Goal: Information Seeking & Learning: Understand process/instructions

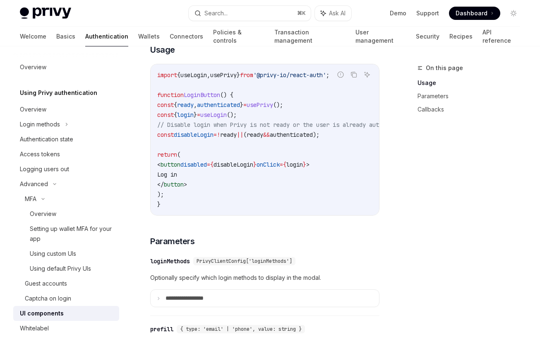
scroll to position [73, 0]
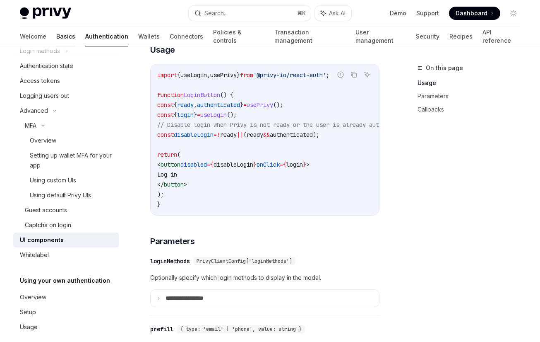
click at [56, 34] on link "Basics" at bounding box center [65, 36] width 19 height 20
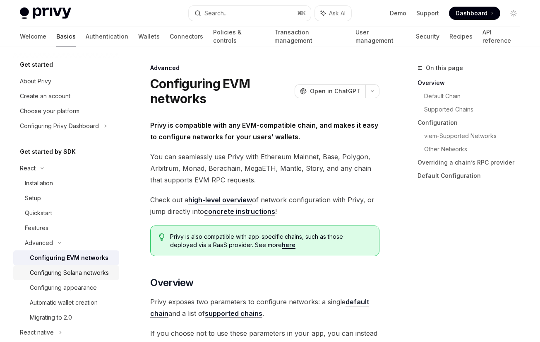
scroll to position [65, 0]
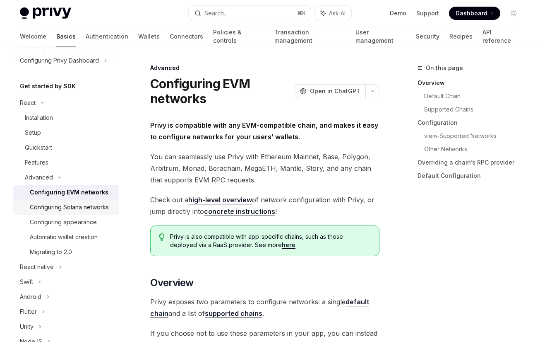
click at [89, 213] on link "Configuring Solana networks" at bounding box center [66, 207] width 106 height 15
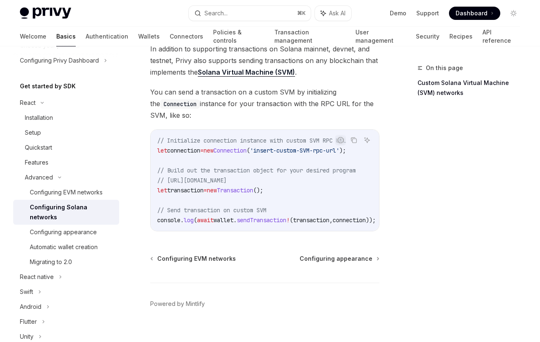
scroll to position [440, 0]
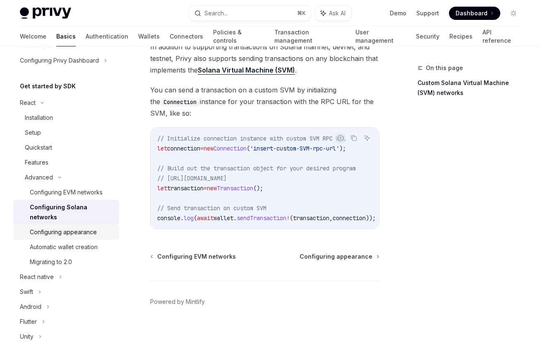
click at [47, 227] on div "Configuring appearance" at bounding box center [63, 232] width 67 height 10
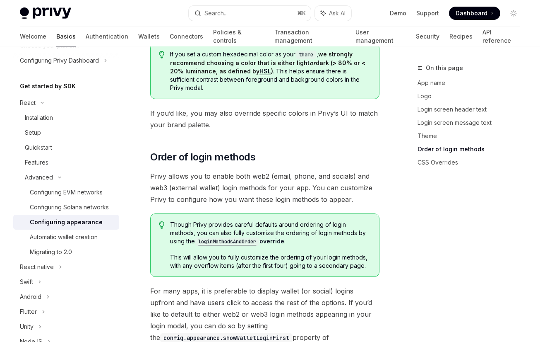
scroll to position [1732, 0]
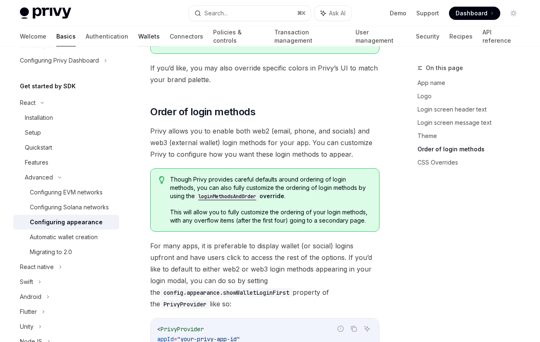
click at [138, 38] on link "Wallets" at bounding box center [149, 36] width 22 height 20
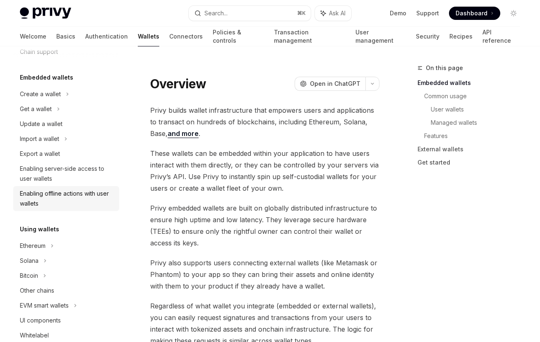
scroll to position [77, 0]
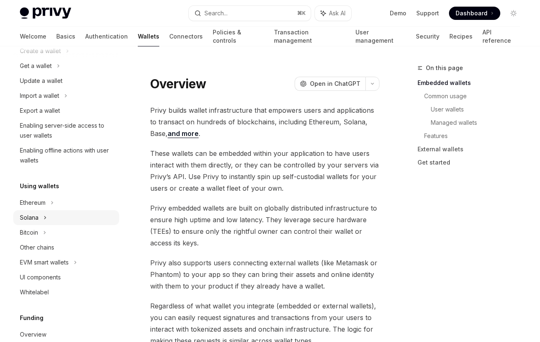
click at [56, 219] on div "Solana" at bounding box center [66, 217] width 106 height 15
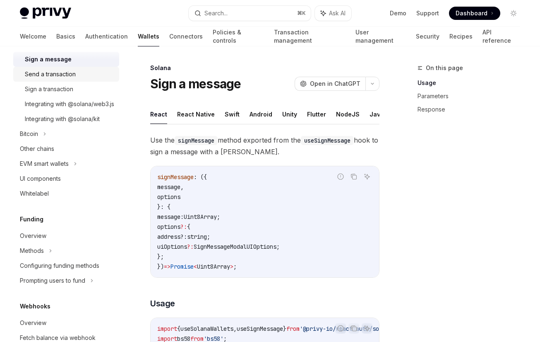
scroll to position [251, 0]
click at [51, 183] on div "UI components" at bounding box center [40, 178] width 41 height 10
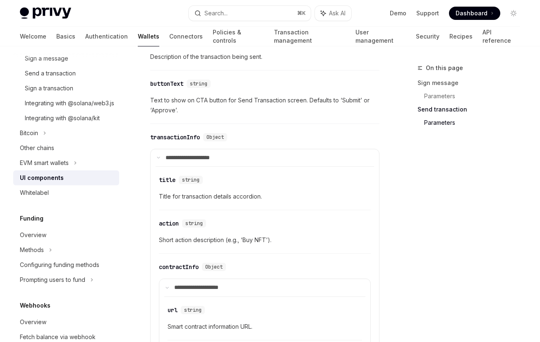
scroll to position [1063, 0]
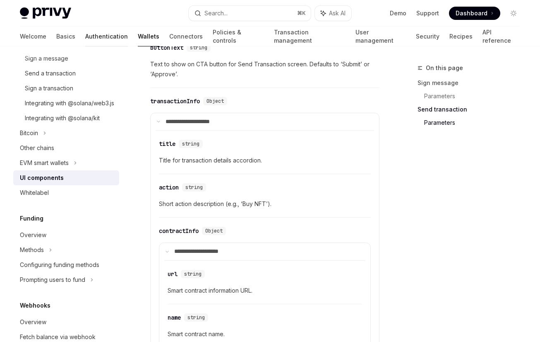
click at [85, 40] on link "Authentication" at bounding box center [106, 36] width 43 height 20
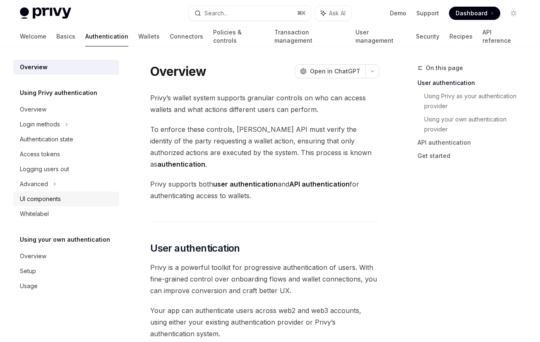
click at [41, 197] on div "UI components" at bounding box center [40, 199] width 41 height 10
type textarea "*"
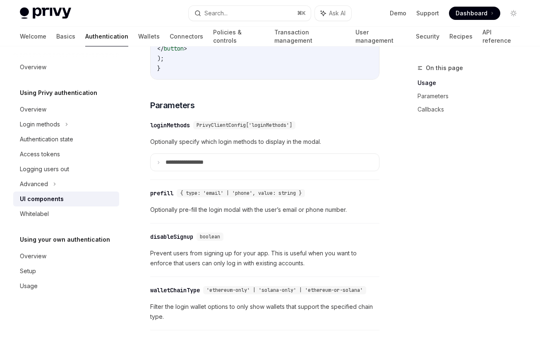
scroll to position [676, 0]
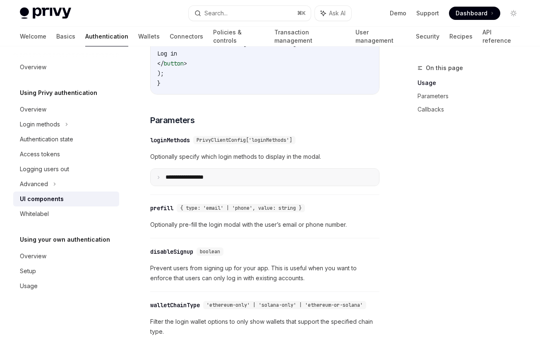
click at [204, 185] on summary "**********" at bounding box center [265, 176] width 229 height 17
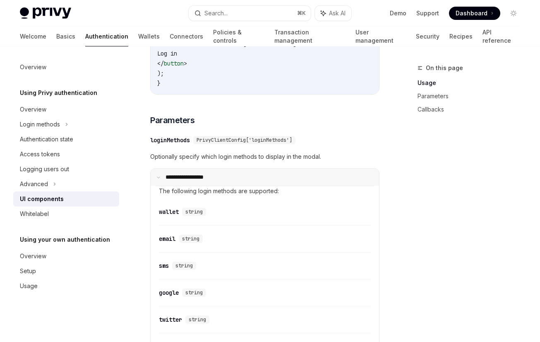
click at [204, 185] on summary "**********" at bounding box center [265, 176] width 229 height 17
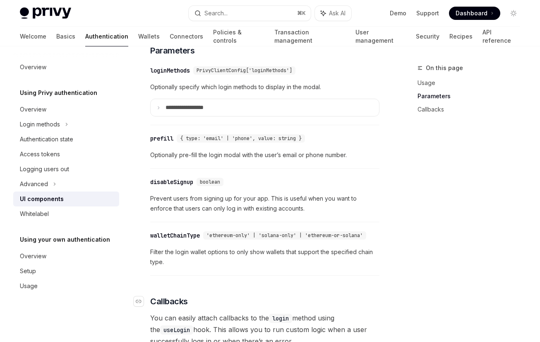
scroll to position [746, 0]
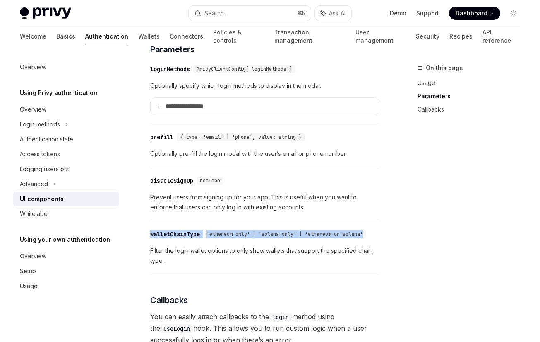
drag, startPoint x: 176, startPoint y: 169, endPoint x: 268, endPoint y: 251, distance: 123.8
click at [268, 251] on div "Privy’s UIs are highly-customizable to seamlessly match the branding and design…" at bounding box center [264, 234] width 229 height 1018
click at [268, 251] on div "​ walletChainType 'ethereum-only' | 'solana-only' | 'ethereum-or-solana' Filter…" at bounding box center [264, 249] width 229 height 49
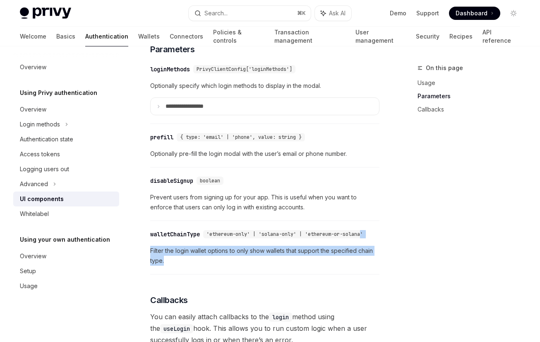
drag, startPoint x: 268, startPoint y: 251, endPoint x: 272, endPoint y: 278, distance: 27.7
click at [272, 274] on div "​ walletChainType 'ethereum-only' | 'solana-only' | 'ethereum-or-solana' Filter…" at bounding box center [264, 249] width 229 height 49
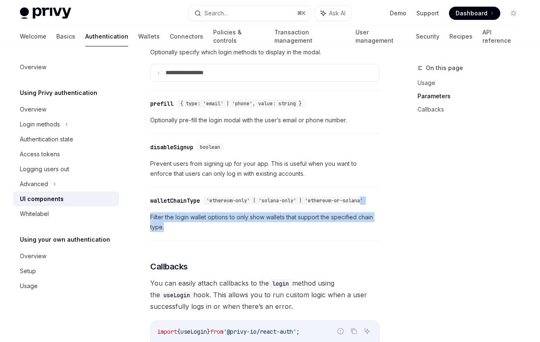
scroll to position [796, 0]
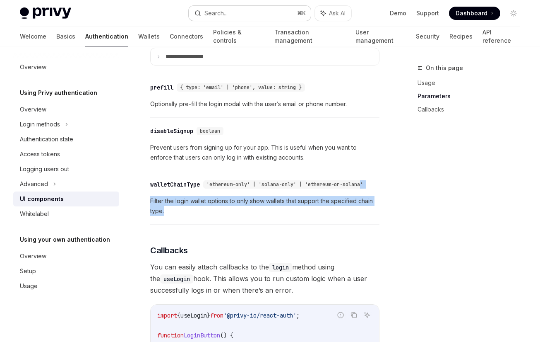
click at [224, 14] on div "Search..." at bounding box center [216, 13] width 23 height 10
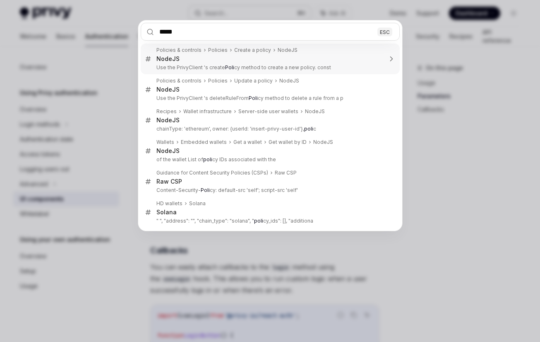
type input "******"
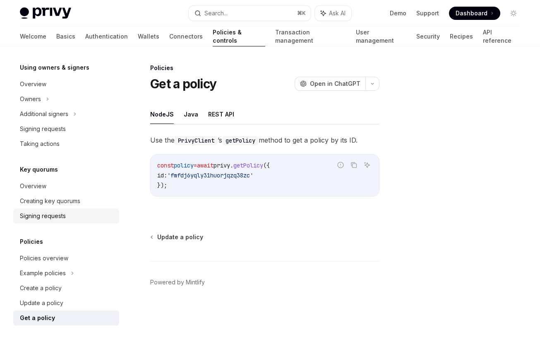
scroll to position [241, 0]
click at [66, 277] on div "Example policies" at bounding box center [66, 272] width 106 height 15
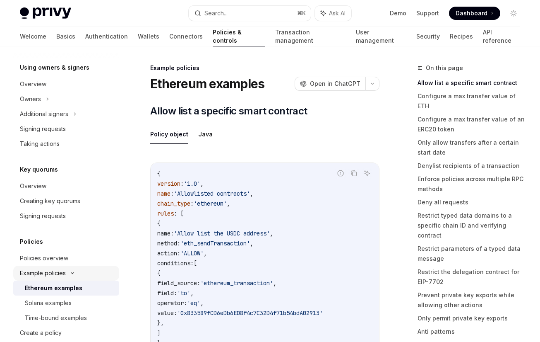
scroll to position [246, 0]
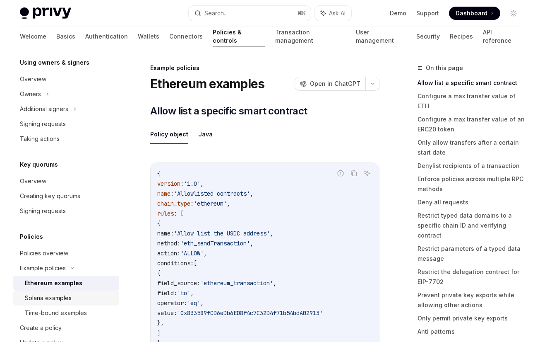
click at [66, 299] on div "Solana examples" at bounding box center [48, 298] width 47 height 10
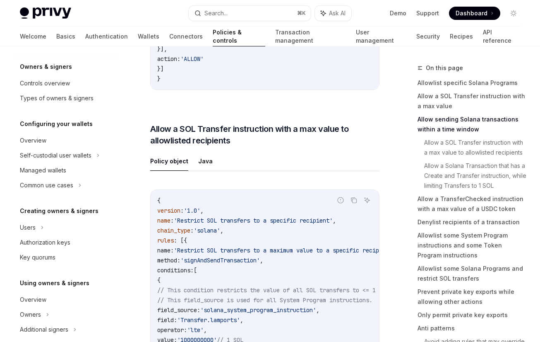
scroll to position [29, 0]
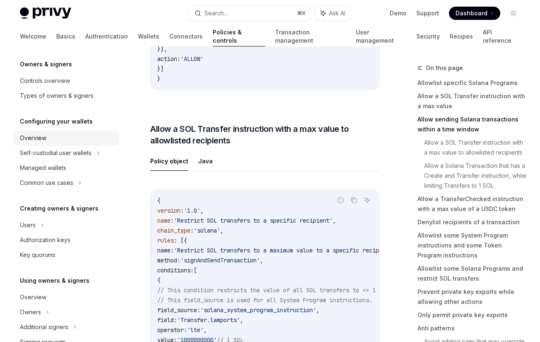
click at [61, 140] on div "Overview" at bounding box center [67, 138] width 94 height 10
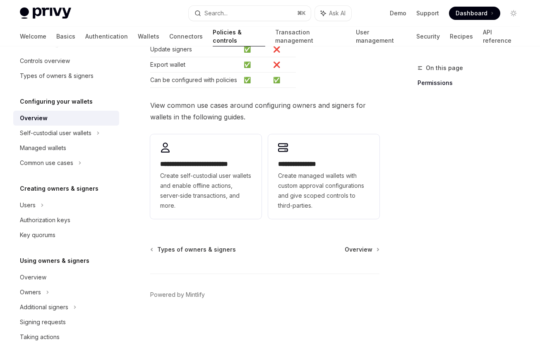
scroll to position [61, 0]
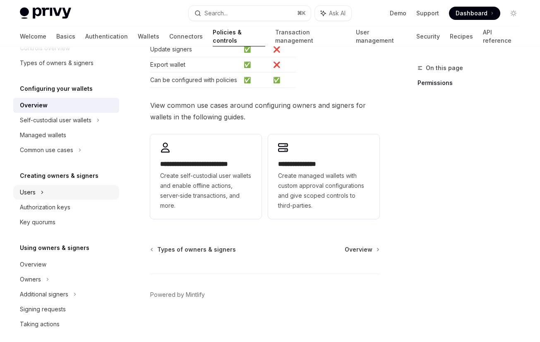
click at [87, 189] on div "Users" at bounding box center [66, 192] width 106 height 15
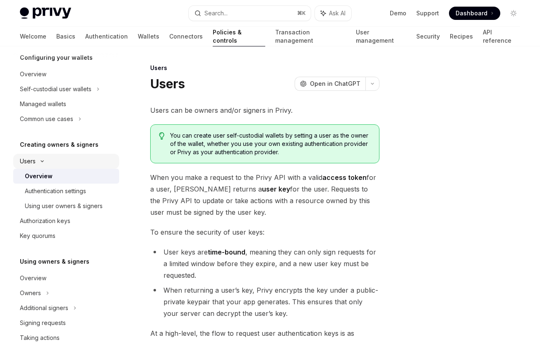
scroll to position [106, 0]
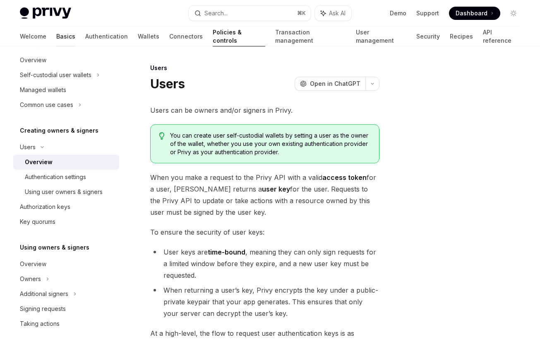
click at [56, 36] on link "Basics" at bounding box center [65, 36] width 19 height 20
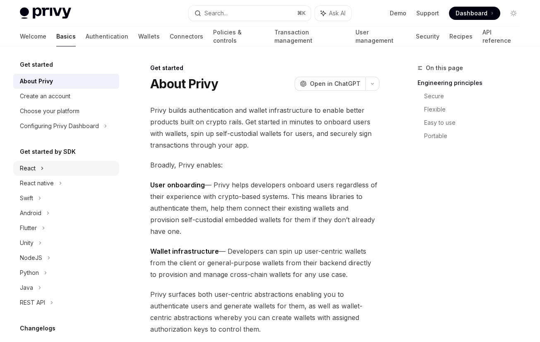
click at [34, 173] on div "React" at bounding box center [66, 168] width 106 height 15
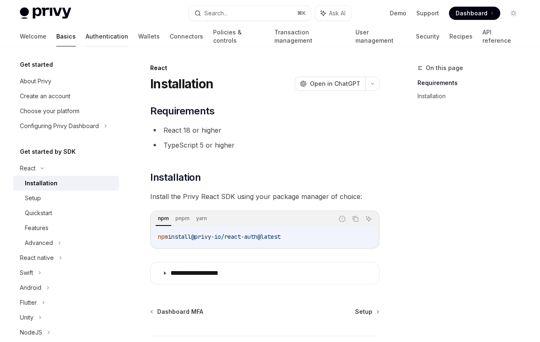
click at [86, 42] on link "Authentication" at bounding box center [107, 36] width 43 height 20
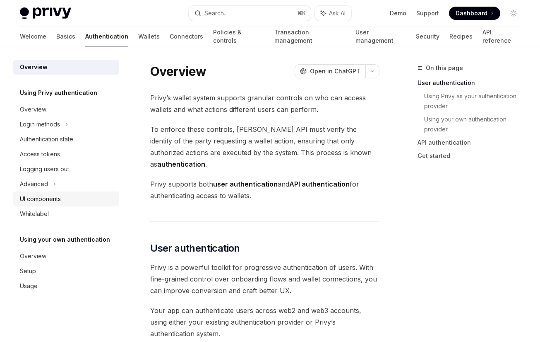
click at [58, 201] on div "UI components" at bounding box center [40, 199] width 41 height 10
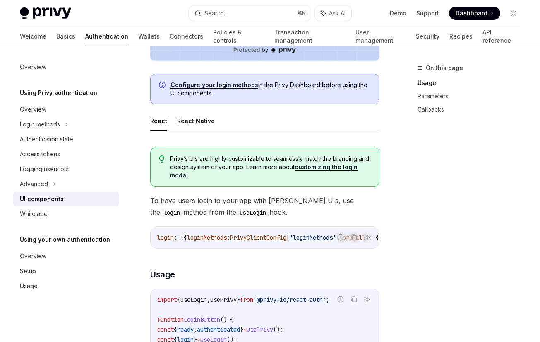
scroll to position [335, 0]
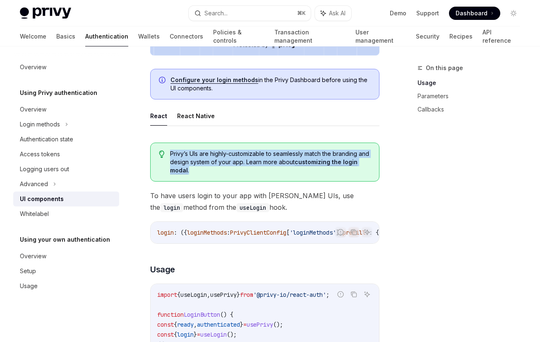
drag, startPoint x: 178, startPoint y: 137, endPoint x: 212, endPoint y: 173, distance: 50.1
click at [212, 173] on span "Privy’s UIs are highly-customizable to seamlessly match the branding and design…" at bounding box center [270, 161] width 201 height 25
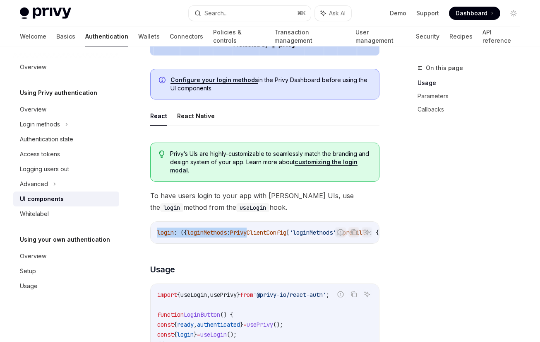
drag, startPoint x: 212, startPoint y: 173, endPoint x: 259, endPoint y: 233, distance: 76.0
click at [259, 181] on div "Privy’s UIs are highly-customizable to seamlessly match the branding and design…" at bounding box center [264, 161] width 229 height 39
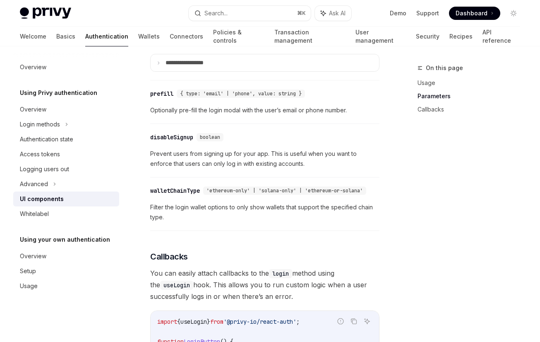
scroll to position [789, 0]
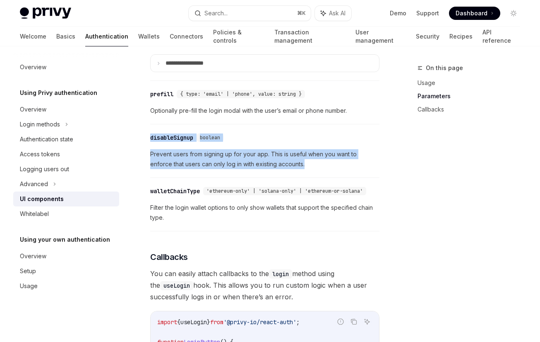
drag, startPoint x: 298, startPoint y: 128, endPoint x: 332, endPoint y: 173, distance: 57.6
click at [332, 173] on div "Privy’s UIs are highly-customizable to seamlessly match the branding and design…" at bounding box center [264, 191] width 229 height 1018
click at [332, 173] on div "​ disableSignup boolean Prevent users from signing up for your app. This is use…" at bounding box center [264, 152] width 229 height 49
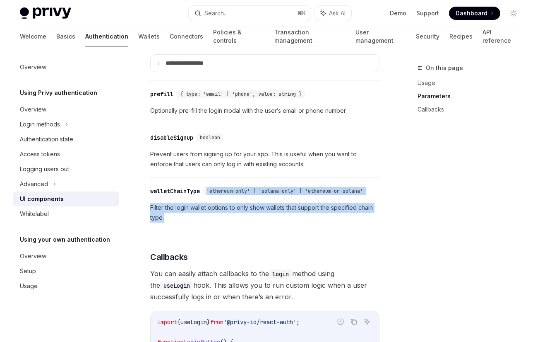
drag, startPoint x: 283, startPoint y: 186, endPoint x: 313, endPoint y: 242, distance: 63.0
click at [313, 231] on div "​ walletChainType 'ethereum-only' | 'solana-only' | 'ethereum-or-solana' Filter…" at bounding box center [264, 206] width 229 height 49
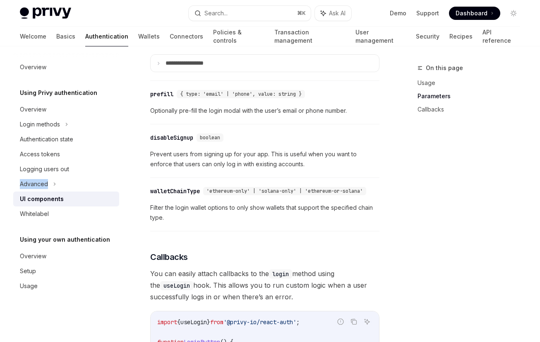
drag, startPoint x: 251, startPoint y: 237, endPoint x: 120, endPoint y: 174, distance: 145.0
click at [150, 174] on div "Privy’s UIs are highly-customizable to seamlessly match the branding and design…" at bounding box center [264, 191] width 229 height 1018
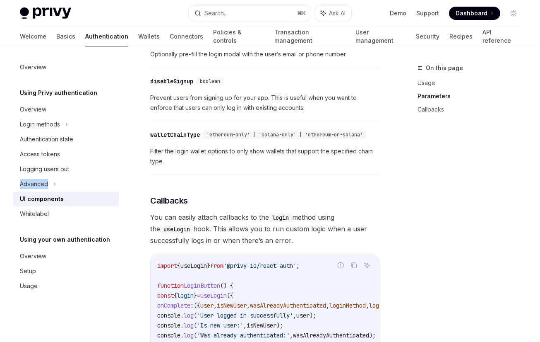
scroll to position [871, 0]
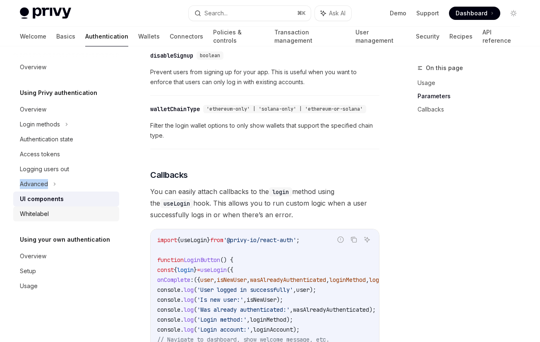
click at [58, 219] on div "Whitelabel" at bounding box center [67, 214] width 94 height 10
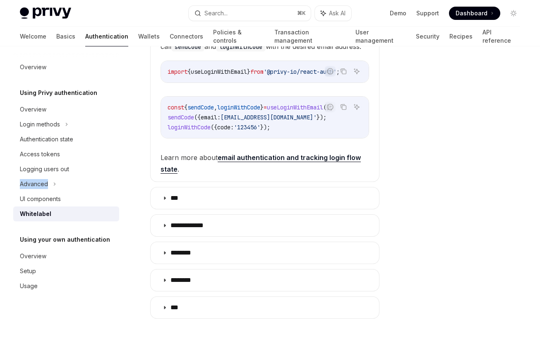
scroll to position [250, 0]
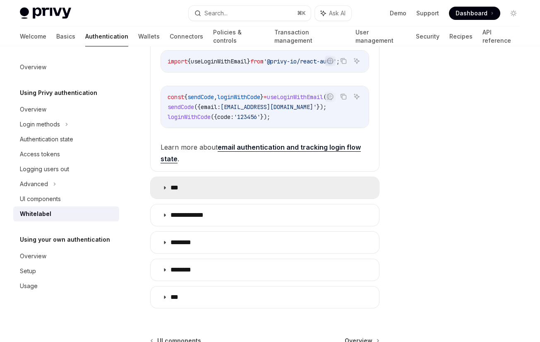
click at [223, 184] on summary "***" at bounding box center [265, 188] width 229 height 22
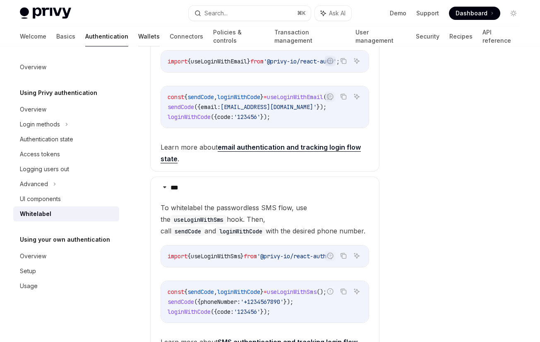
click at [138, 37] on link "Wallets" at bounding box center [149, 36] width 22 height 20
type textarea "*"
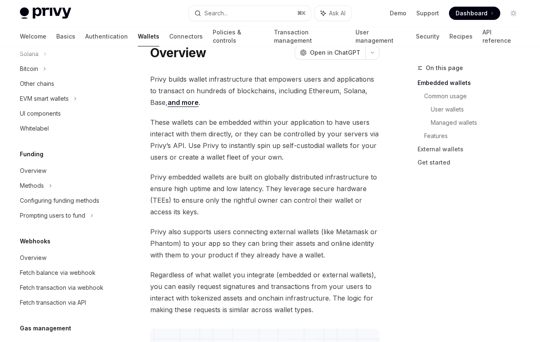
scroll to position [291, 0]
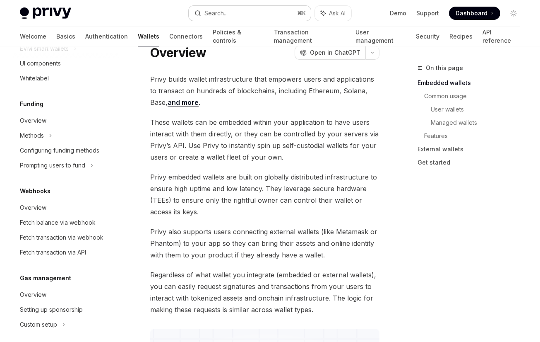
click at [225, 16] on div "Search..." at bounding box center [216, 13] width 23 height 10
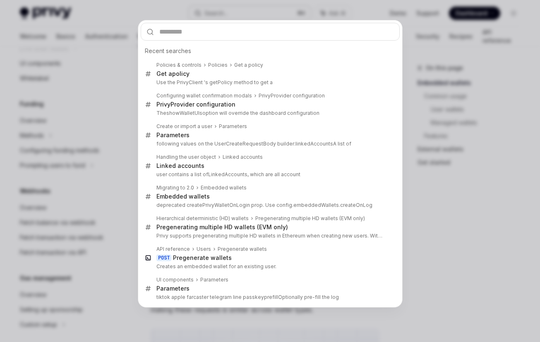
type input "**********"
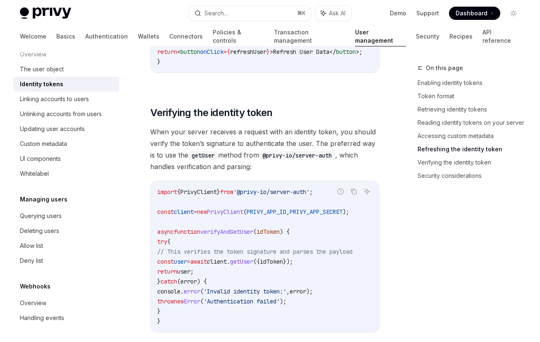
scroll to position [2236, 0]
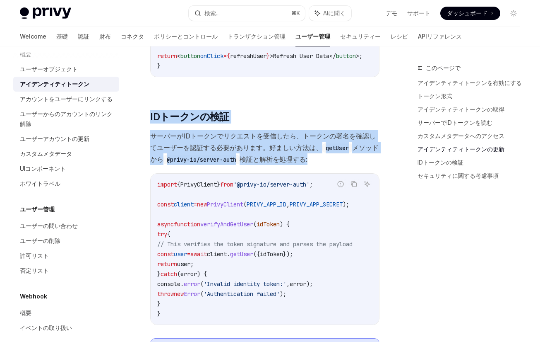
drag, startPoint x: 178, startPoint y: 91, endPoint x: 355, endPoint y: 162, distance: 191.2
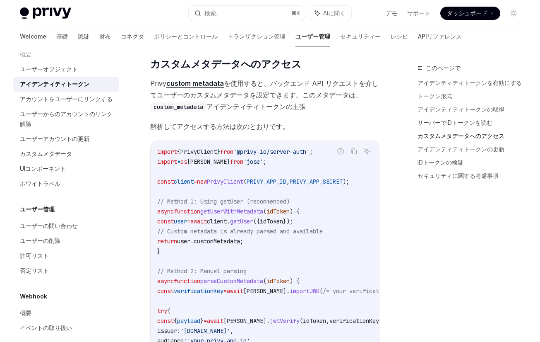
scroll to position [1574, 0]
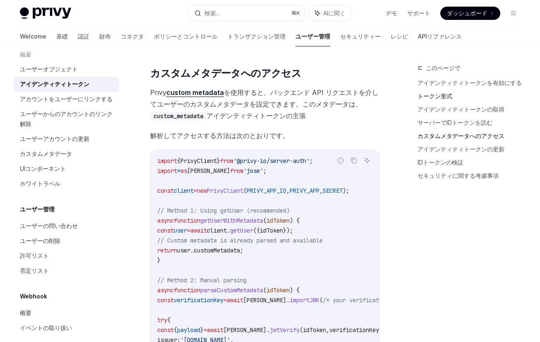
click at [443, 97] on link "トークン形式" at bounding box center [472, 95] width 109 height 13
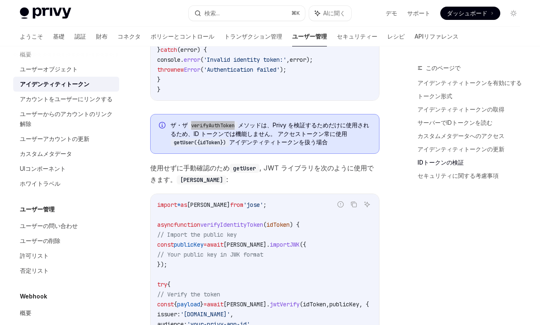
scroll to position [2457, 0]
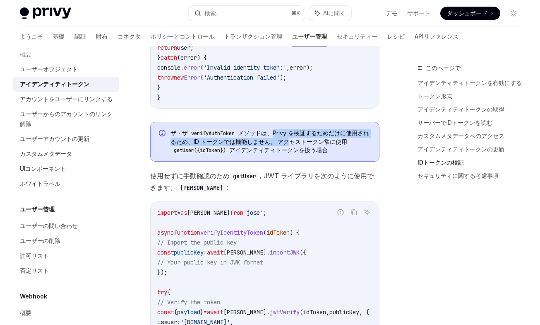
drag, startPoint x: 276, startPoint y: 116, endPoint x: 292, endPoint y: 125, distance: 18.5
click at [292, 129] on span "ザ・ザ verifyAuthToken メソッドは、Privy を検証するためだけに使用されるため、ID トークンでは機能しません。 アクセストークン常に使用…" at bounding box center [271, 142] width 200 height 26
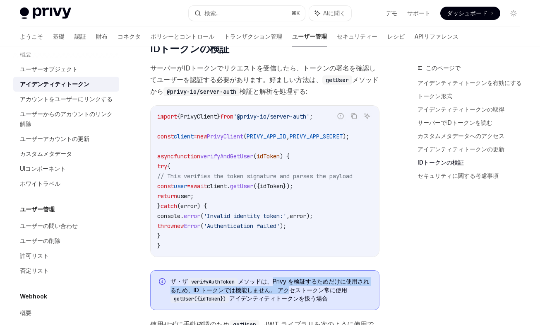
scroll to position [2307, 0]
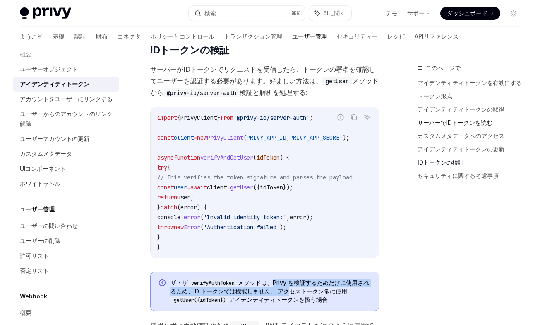
click at [438, 124] on link "サーバーでIDトークンを読む" at bounding box center [472, 122] width 109 height 13
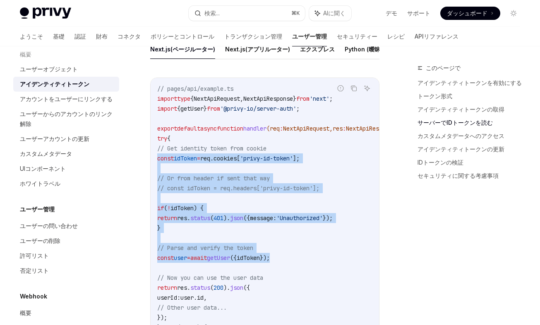
drag, startPoint x: 316, startPoint y: 245, endPoint x: 156, endPoint y: 143, distance: 190.1
click at [156, 143] on div "// pages/api/example.ts import type { NextApiRequest , NextApiResponse } from '…" at bounding box center [265, 228] width 229 height 300
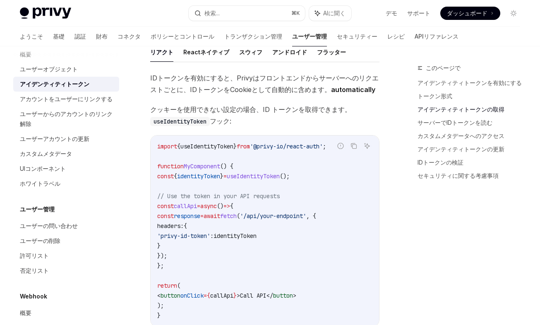
scroll to position [801, 0]
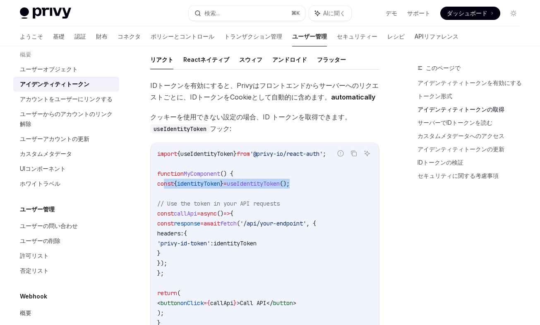
drag, startPoint x: 164, startPoint y: 168, endPoint x: 324, endPoint y: 168, distance: 159.8
click at [324, 168] on code "import { useIdentityToken } from '@privy-io/react-auth' ; function MyComponent …" at bounding box center [264, 238] width 215 height 179
copy span "const { identityToken } = useIdentityToken ();"
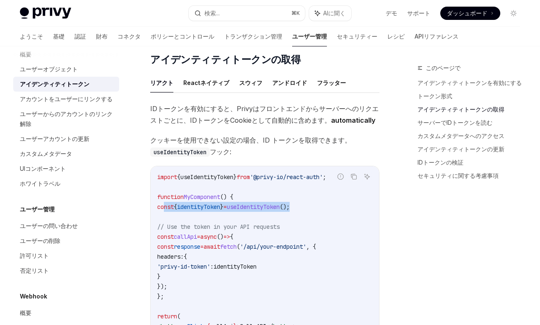
scroll to position [780, 0]
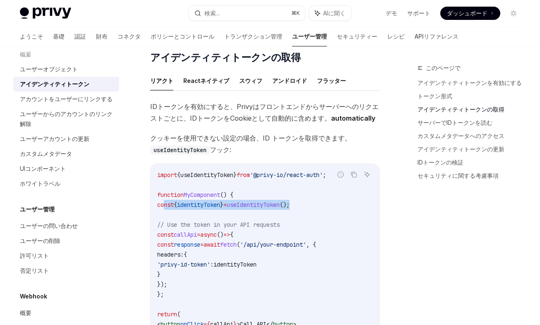
copy span "const { identityToken } = useIdentityToken ();"
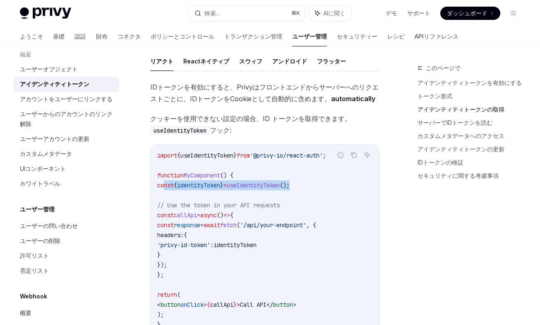
scroll to position [803, 0]
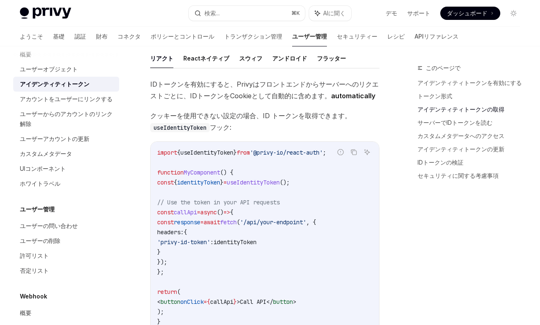
click at [212, 149] on span "useIdentityToken" at bounding box center [207, 152] width 53 height 7
click at [263, 236] on code "import { useIdentityToken } from '@privy-io/react-auth' ; function MyComponent …" at bounding box center [264, 236] width 215 height 179
drag, startPoint x: 308, startPoint y: 134, endPoint x: 311, endPoint y: 147, distance: 13.7
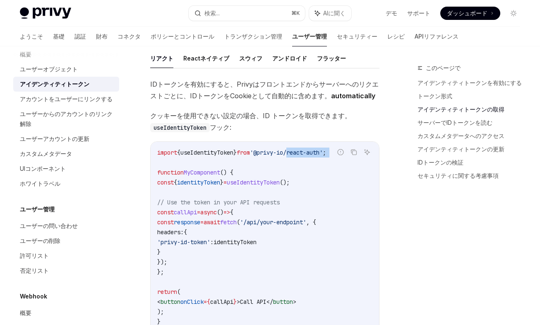
click at [311, 147] on code "import { useIdentityToken } from '@privy-io/react-auth' ; function MyComponent …" at bounding box center [264, 236] width 215 height 179
click at [233, 149] on span "useIdentityToken" at bounding box center [207, 152] width 53 height 7
copy span "useIdentityToken"
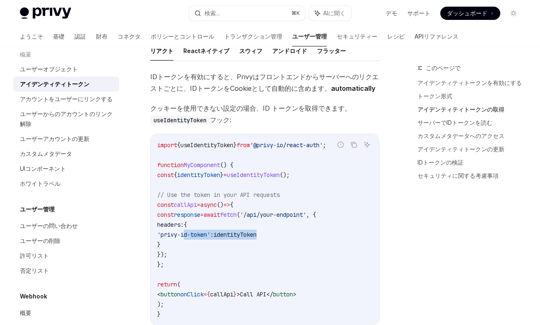
drag, startPoint x: 185, startPoint y: 220, endPoint x: 344, endPoint y: 220, distance: 158.1
click at [344, 220] on code "import { useIdentityToken } from '@privy-io/react-auth' ; function MyComponent …" at bounding box center [264, 229] width 215 height 179
copy span "'privy-id-token' : identityToken"
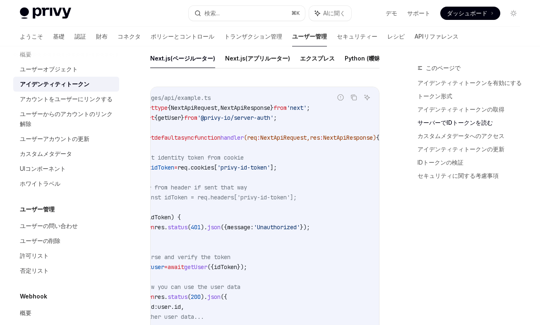
scroll to position [0, 0]
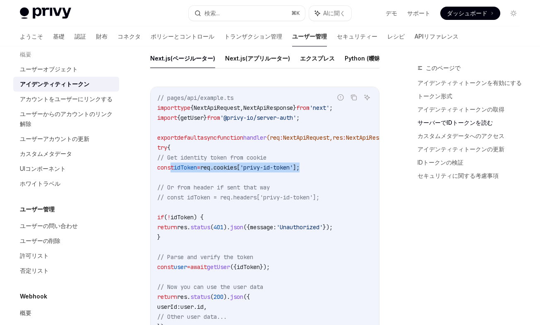
drag, startPoint x: 172, startPoint y: 152, endPoint x: 334, endPoint y: 151, distance: 162.3
click at [334, 151] on code "// pages/api/example.ts import type { NextApiRequest , NextApiResponse } from '…" at bounding box center [289, 237] width 265 height 288
copy span "const idToken = req . cookies [ 'privy-id-token' ];"
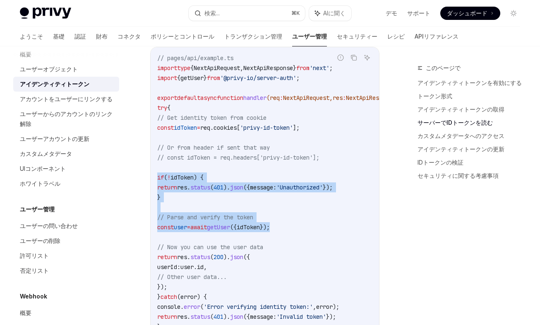
drag, startPoint x: 313, startPoint y: 212, endPoint x: 147, endPoint y: 160, distance: 174.7
click at [151, 160] on div "// pages/api/example.ts import type { NextApiRequest , NextApiResponse } from '…" at bounding box center [265, 197] width 229 height 300
copy code "if ( ! idToken ) { return res . status ( 401 ). json ({ message: 'Unauthorized'…"
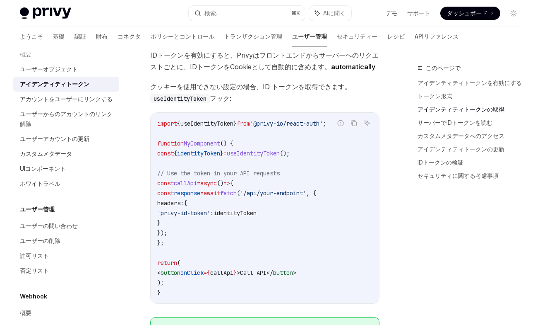
scroll to position [794, 0]
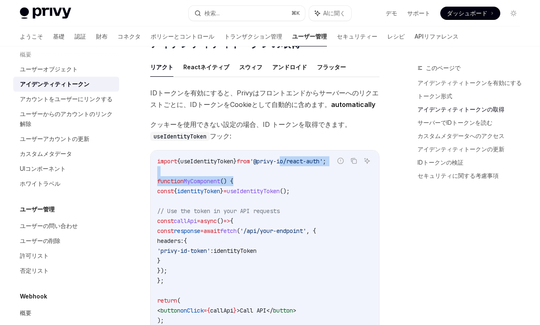
drag, startPoint x: 300, startPoint y: 146, endPoint x: 308, endPoint y: 164, distance: 18.9
click at [308, 164] on code "import { useIdentityToken } from '@privy-io/react-auth' ; function MyComponent …" at bounding box center [264, 245] width 215 height 179
copy code "io/react-auth' ; function MyComponent () {"
click at [253, 226] on code "import { useIdentityToken } from '@privy-io/react-auth' ; function MyComponent …" at bounding box center [264, 245] width 215 height 179
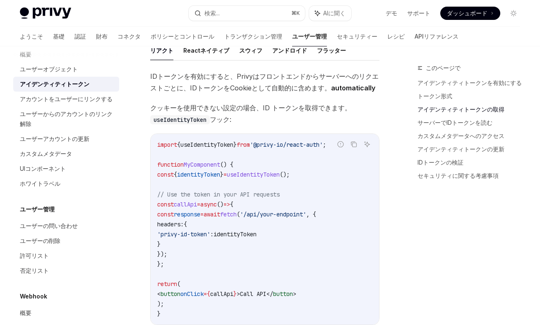
scroll to position [813, 0]
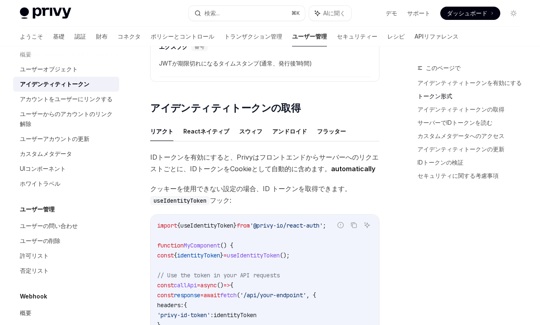
click at [434, 96] on link "トークン形式" at bounding box center [472, 95] width 109 height 13
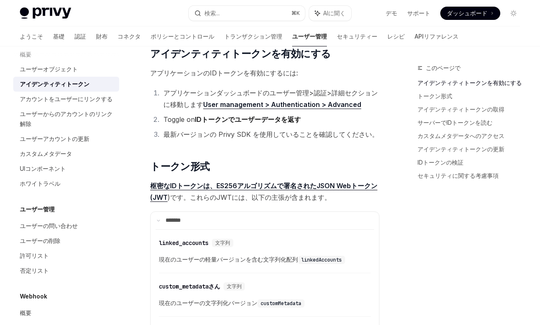
scroll to position [261, 0]
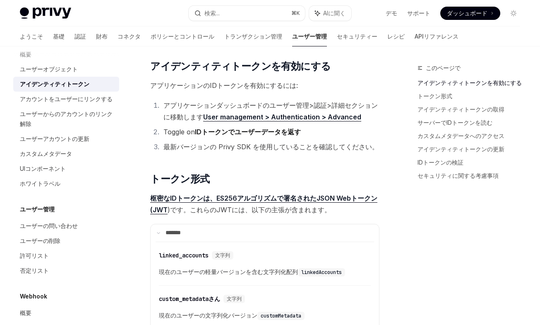
click at [431, 84] on link "アイデンティティトークンを有効にする" at bounding box center [472, 82] width 109 height 13
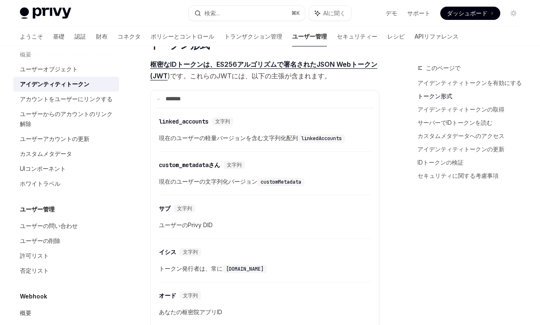
scroll to position [475, 0]
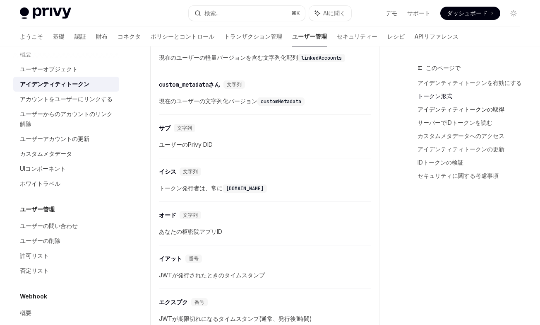
click at [452, 108] on link "アイデンティティトークンの取得" at bounding box center [472, 109] width 109 height 13
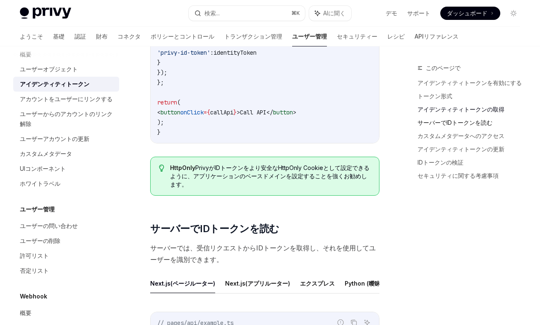
click at [460, 118] on link "サーバーでIDトークンを読む" at bounding box center [472, 122] width 109 height 13
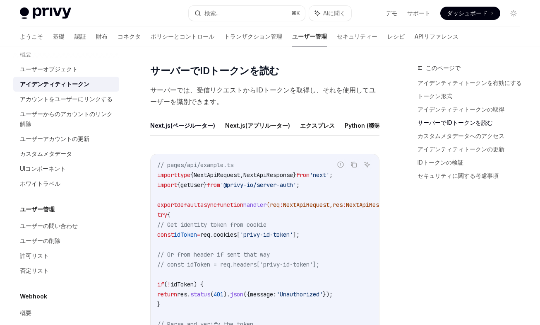
scroll to position [0, 13]
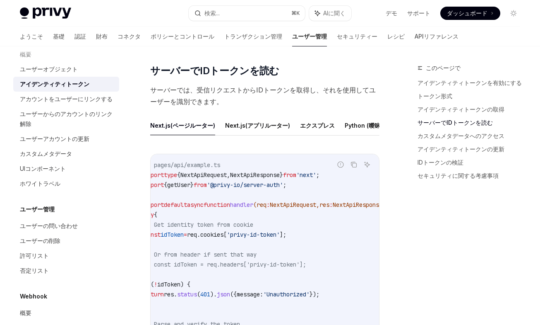
click at [190, 181] on span "getUser" at bounding box center [178, 184] width 23 height 7
copy span "getUser"
click at [259, 116] on button "Next.js(アプリルーター)" at bounding box center [257, 125] width 65 height 19
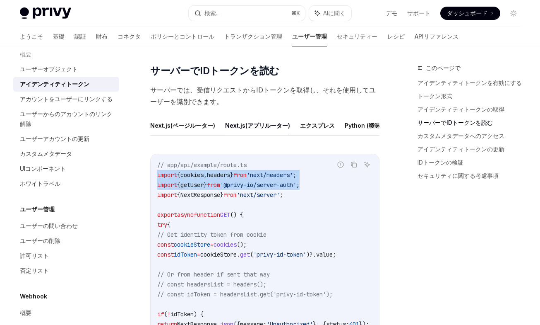
drag, startPoint x: 328, startPoint y: 168, endPoint x: 154, endPoint y: 161, distance: 174.8
click at [154, 161] on div "// app/api/example/route.ts import { cookies , headers } from 'next/headers' ; …" at bounding box center [265, 319] width 229 height 330
copy code "import { cookies , headers } from 'next/headers' ; import { getUser } from '@pr…"
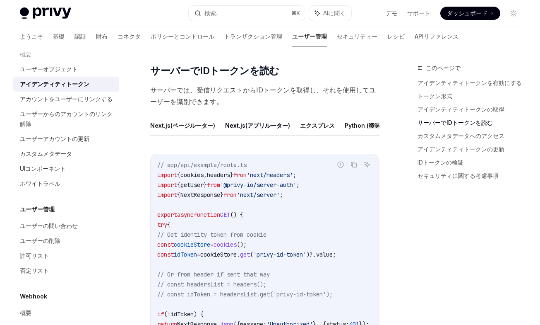
click at [279, 205] on code "// app/api/example/route.ts import { cookies , headers } from 'next/headers' ; …" at bounding box center [274, 319] width 235 height 318
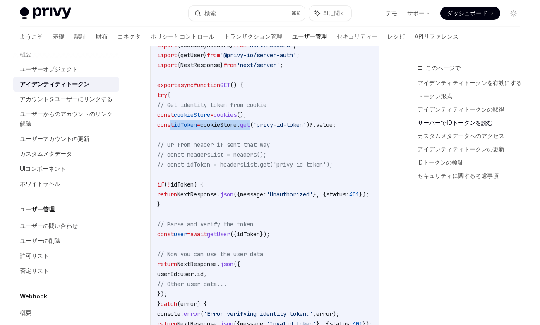
drag, startPoint x: 171, startPoint y: 110, endPoint x: 280, endPoint y: 110, distance: 109.3
click at [280, 121] on span "const idToken = cookieStore . get ( 'privy-id-token' )?. value ;" at bounding box center [246, 124] width 179 height 7
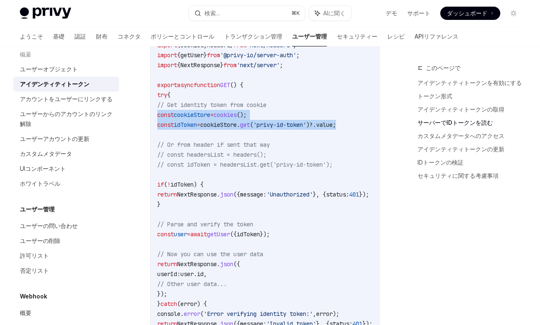
drag, startPoint x: 338, startPoint y: 110, endPoint x: 150, endPoint y: 101, distance: 188.2
click at [151, 101] on div "// app/api/example/route.ts import { cookies , headers } from 'next/headers' ; …" at bounding box center [265, 189] width 229 height 330
copy code "const cookieStore = cookies (); const idToken = cookieStore . get ( 'privy-id-t…"
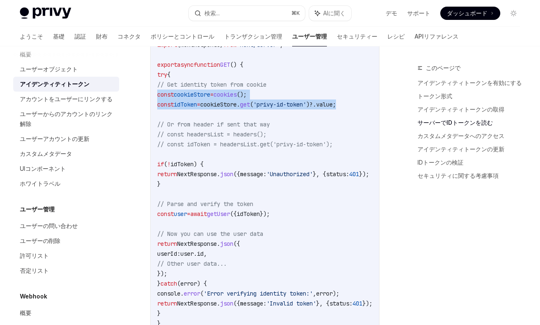
scroll to position [1304, 0]
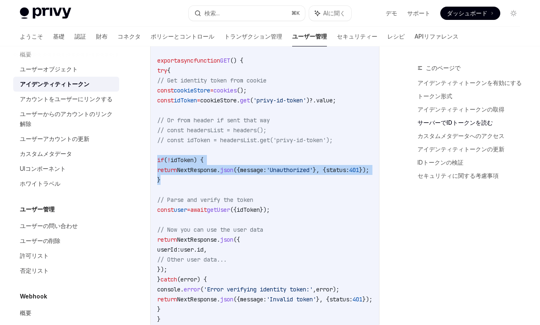
drag, startPoint x: 217, startPoint y: 164, endPoint x: 144, endPoint y: 149, distance: 73.8
click at [151, 149] on div "// app/api/example/route.ts import { cookies , headers } from 'next/headers' ; …" at bounding box center [265, 165] width 229 height 330
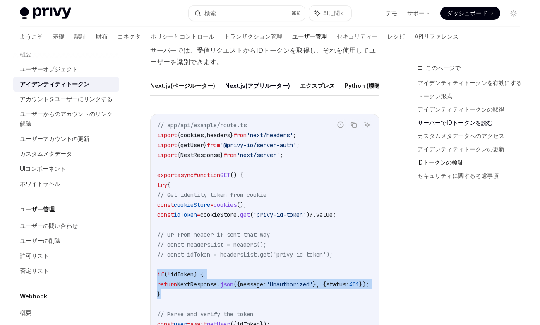
scroll to position [1191, 0]
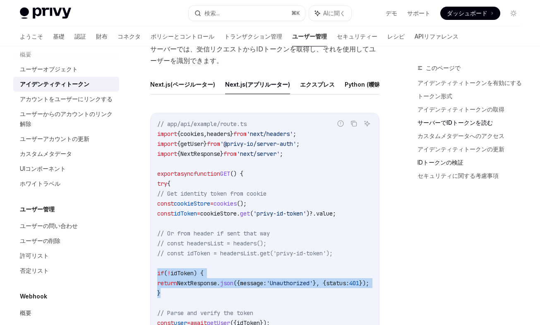
click at [449, 160] on link "IDトークンの検証" at bounding box center [472, 162] width 109 height 13
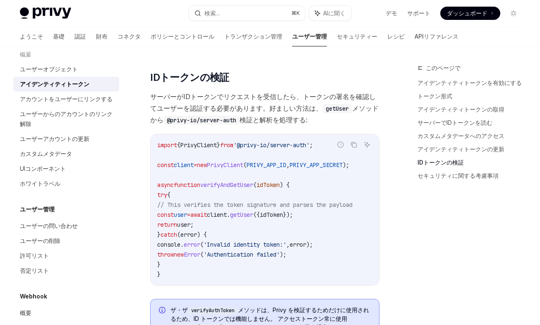
scroll to position [2314, 0]
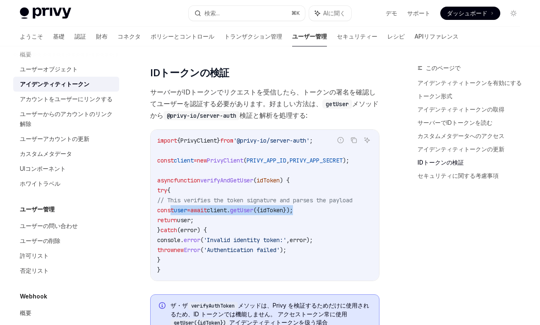
drag, startPoint x: 183, startPoint y: 195, endPoint x: 336, endPoint y: 195, distance: 153.2
click at [336, 195] on code "import { PrivyClient } from '@privy-io/server-auth' ; const client = new PrivyC…" at bounding box center [264, 204] width 215 height 139
click at [58, 39] on div "ようこそ 基礎 認証 財布 コネクタ ポリシーとコントロール トランザクション管理 ユーザー管理 セキュリティー レシピ APIリファレンス" at bounding box center [239, 36] width 439 height 20
click at [96, 38] on link "財布" at bounding box center [102, 36] width 12 height 20
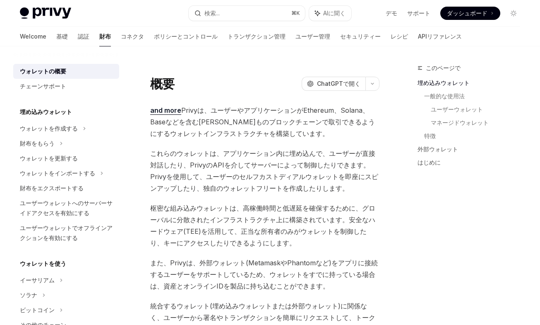
click at [238, 132] on span "and more Privyは、ユーザーやアプリケーションがEthereum、Solana、Baseなどを含む何百ものブロックチェーンで取引できるようにするウ…" at bounding box center [264, 121] width 229 height 35
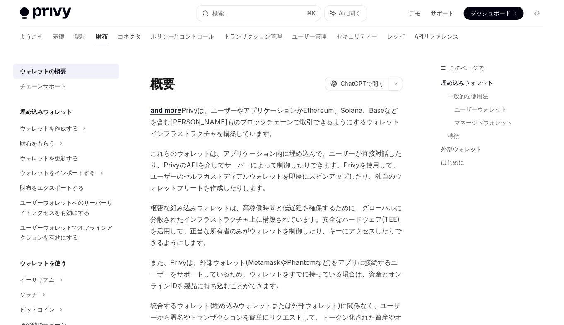
type textarea "*"
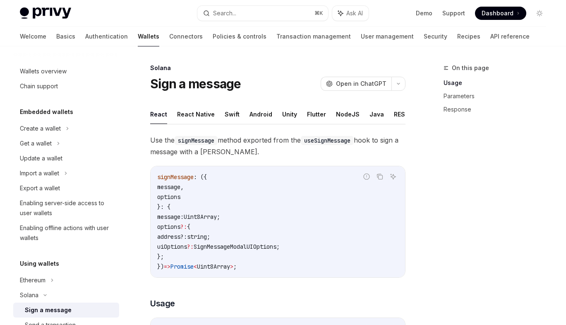
scroll to position [99, 0]
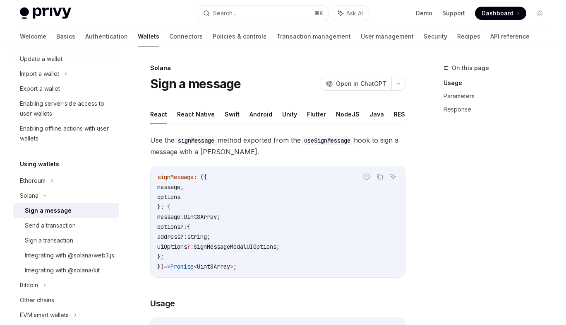
click at [187, 176] on span "signMessage" at bounding box center [175, 176] width 36 height 7
copy span "signMessage"
